Goal: Task Accomplishment & Management: Use online tool/utility

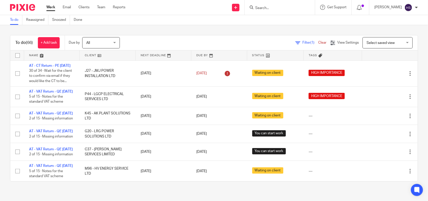
click at [51, 6] on link "Work" at bounding box center [50, 7] width 9 height 5
click at [291, 7] on input "Search" at bounding box center [277, 8] width 45 height 5
paste input "Karen Mould"
type input "Karen Mould"
click at [291, 22] on link at bounding box center [285, 20] width 62 height 8
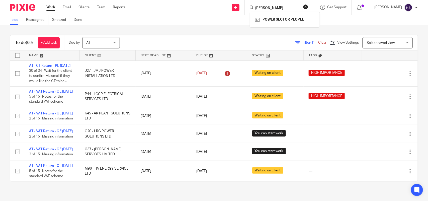
click at [53, 6] on link "Work" at bounding box center [50, 7] width 9 height 5
click at [167, 33] on div "To do (66) + Add task Due by All All Today Tomorrow This week Next week This mo…" at bounding box center [214, 108] width 428 height 166
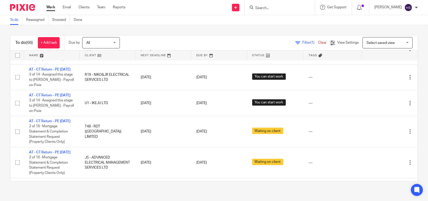
scroll to position [430, 0]
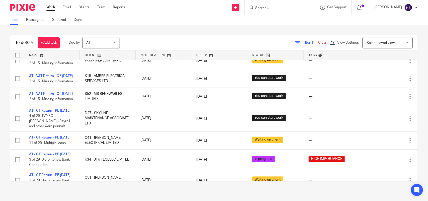
click at [40, 6] on link "AT - VAT Return - QE [DATE]" at bounding box center [51, 5] width 44 height 4
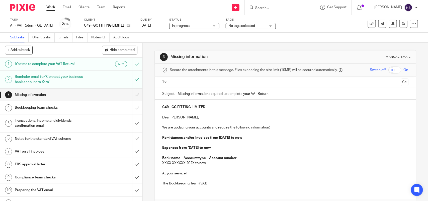
click at [173, 3] on div "Send new email Create task Add client Request signature Get Support Contact Sup…" at bounding box center [280, 7] width 295 height 15
click at [7, 15] on div "Task AT - VAT Return - QE 30-09-2025 Save AT - VAT Return - QE 30-09-2025 2 /15…" at bounding box center [214, 24] width 428 height 18
